Goal: Find specific fact: Locate item on page

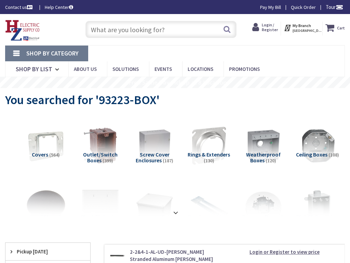
type input "[PERSON_NAME][STREET_ADDRESS]"
